Goal: Answer question/provide support: Share knowledge or assist other users

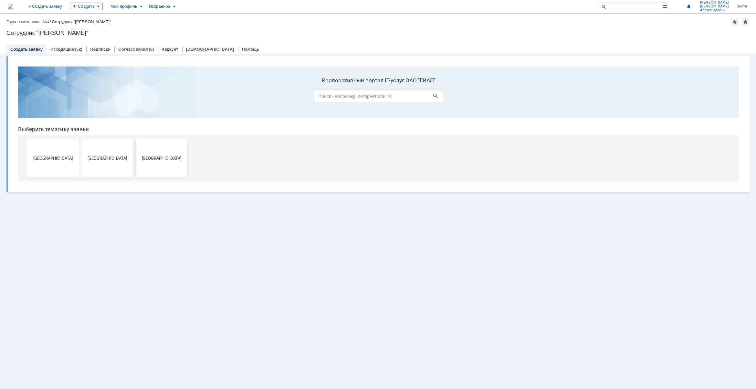
click at [67, 48] on link "Исходящие" at bounding box center [62, 49] width 24 height 5
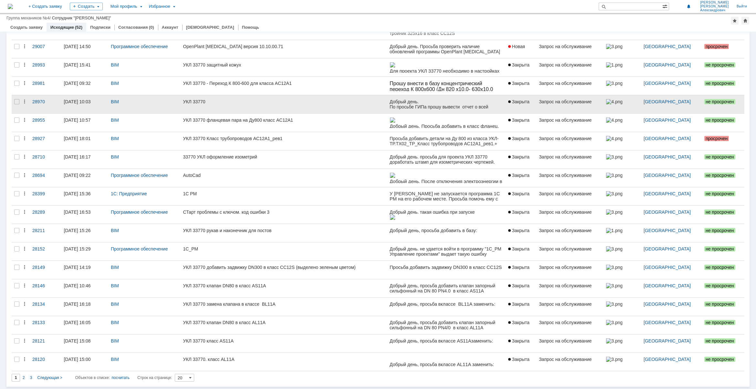
scroll to position [74, 0]
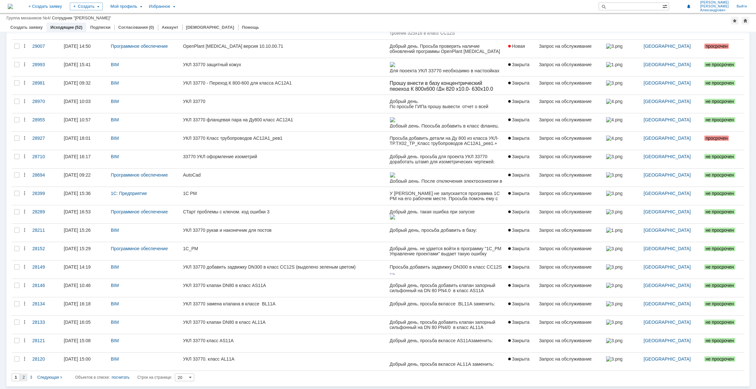
click at [22, 375] on div "2" at bounding box center [23, 378] width 7 height 8
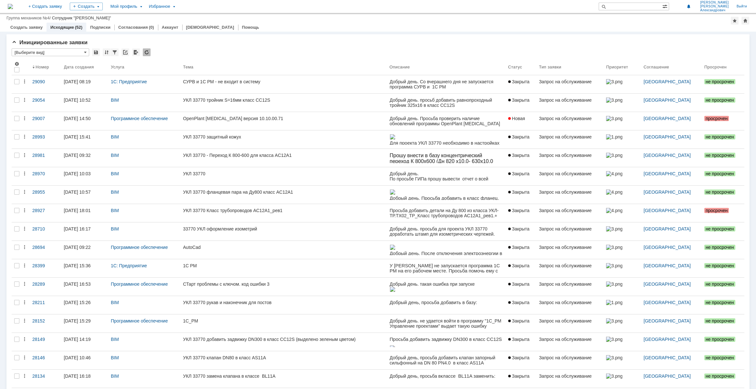
type input "2"
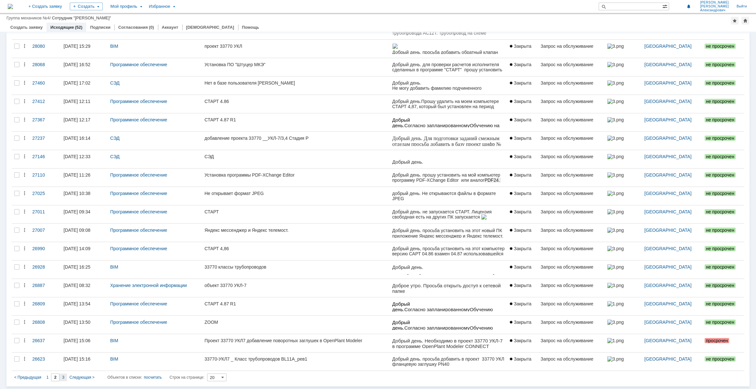
click at [62, 375] on span "3" at bounding box center [63, 377] width 2 height 5
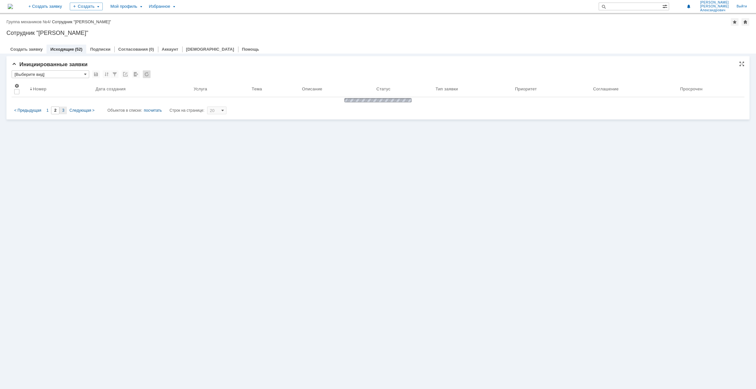
type input "3"
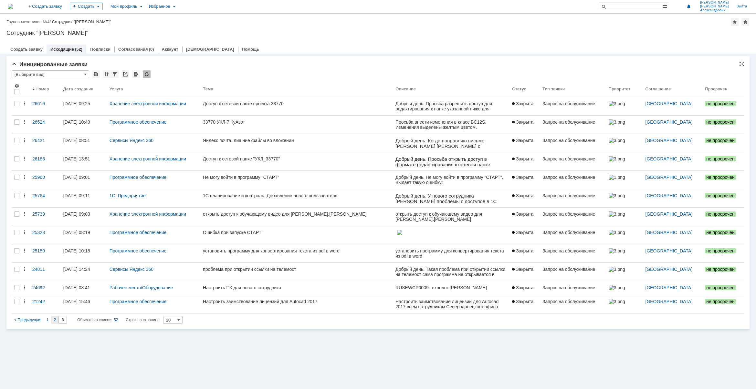
click at [54, 322] on span "2" at bounding box center [55, 320] width 2 height 5
type input "2"
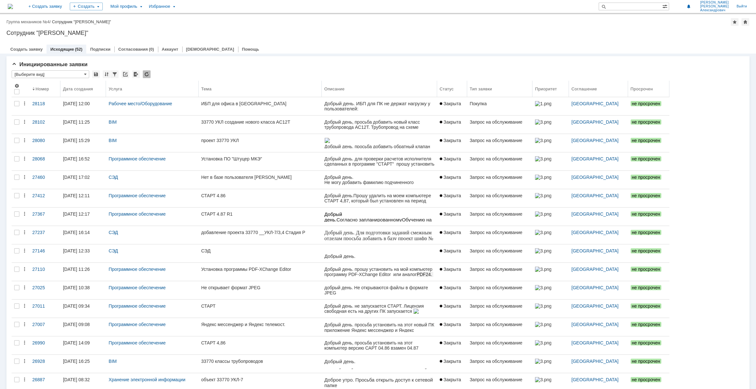
drag, startPoint x: 396, startPoint y: 85, endPoint x: 328, endPoint y: 93, distance: 68.3
click at [328, 93] on body "Идет загрузка, пожалуйста, подождите. На домашнюю + Создать заявку Создать Мой …" at bounding box center [378, 194] width 756 height 389
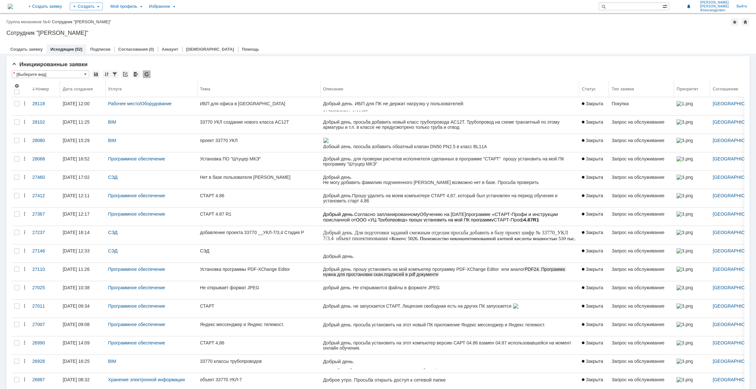
drag, startPoint x: 446, startPoint y: 83, endPoint x: 587, endPoint y: 91, distance: 141.1
click at [587, 91] on body "Идет загрузка, пожалуйста, подождите. На домашнюю + Создать заявку Создать Мой …" at bounding box center [378, 194] width 756 height 389
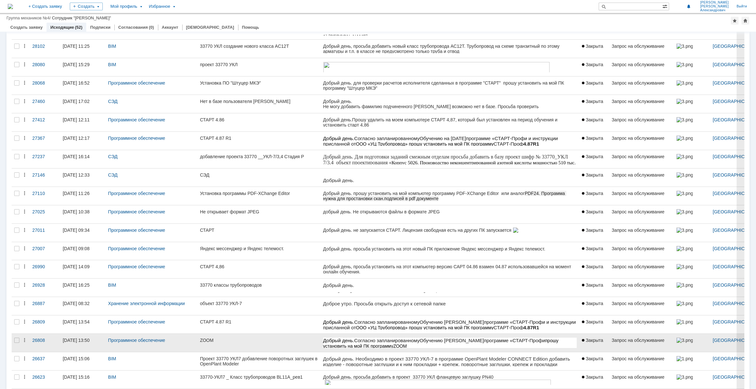
scroll to position [73, 0]
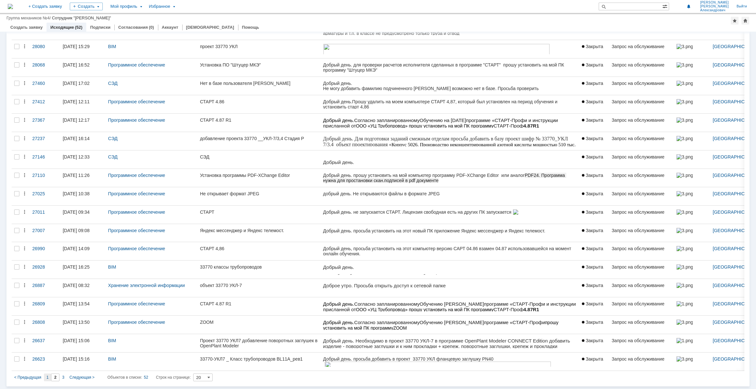
click at [47, 376] on span "1" at bounding box center [48, 377] width 2 height 5
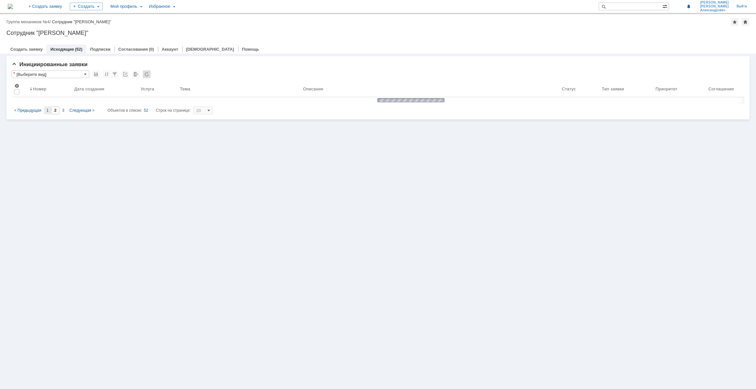
scroll to position [0, 0]
type input "1"
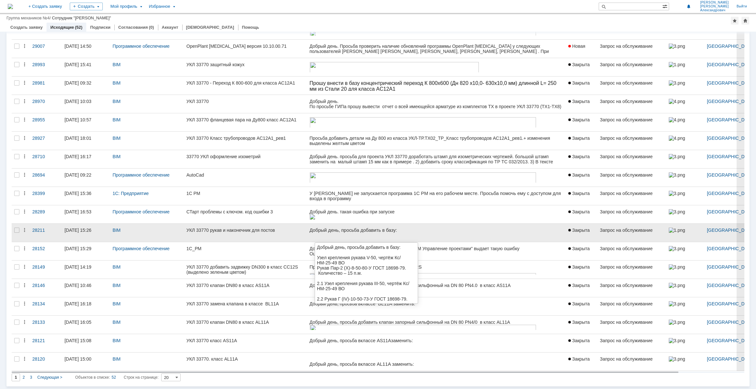
click at [354, 231] on p "Добрый день, просьба добавить в базу:" at bounding box center [383, 230] width 148 height 5
click at [225, 230] on div "УКЛ 33770 рукав и наконечник для постов" at bounding box center [245, 230] width 118 height 5
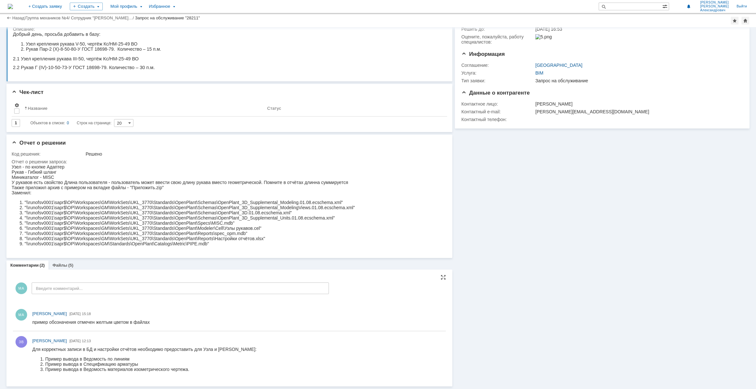
click at [134, 326] on div "МА [PERSON_NAME] [DATE] 15:18" at bounding box center [229, 318] width 433 height 22
click at [367, 116] on div "Результаты поиска: Изменить Сбросить Сортировать по: Название 1 Объектов в спис…" at bounding box center [229, 112] width 435 height 29
click at [61, 261] on div "Файлы (5)" at bounding box center [62, 265] width 29 height 9
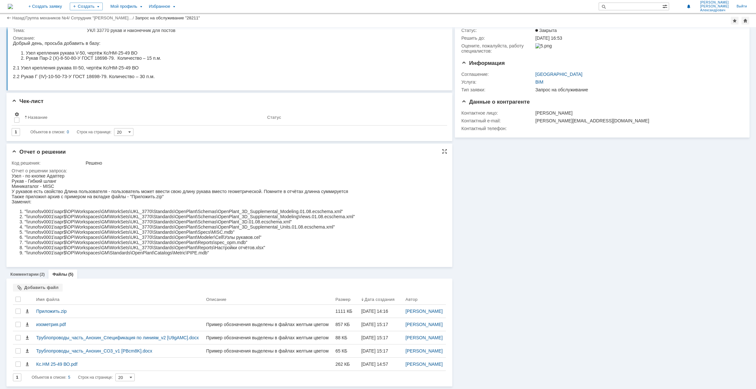
scroll to position [44, 0]
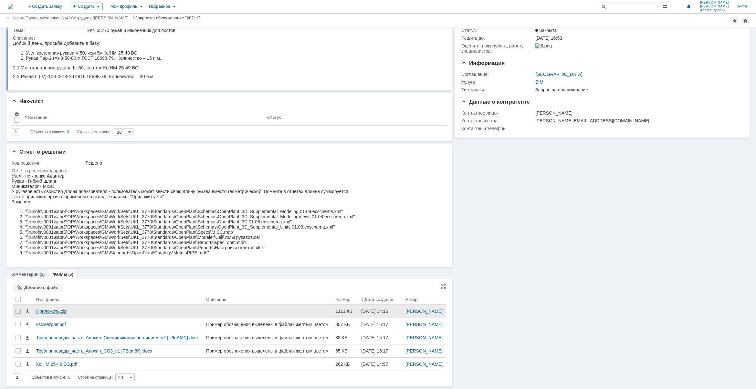
click at [45, 309] on div "Приложить.zip" at bounding box center [118, 311] width 165 height 5
